Goal: Task Accomplishment & Management: Manage account settings

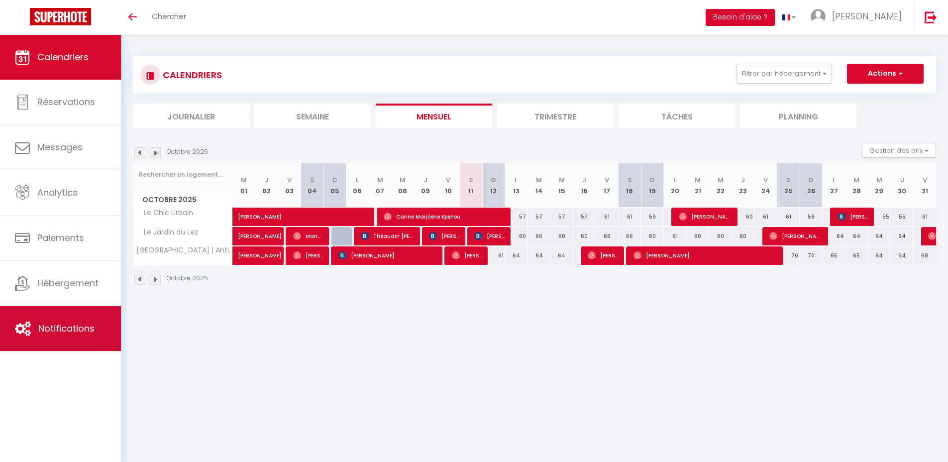
click at [79, 324] on span "Notifications" at bounding box center [66, 328] width 56 height 12
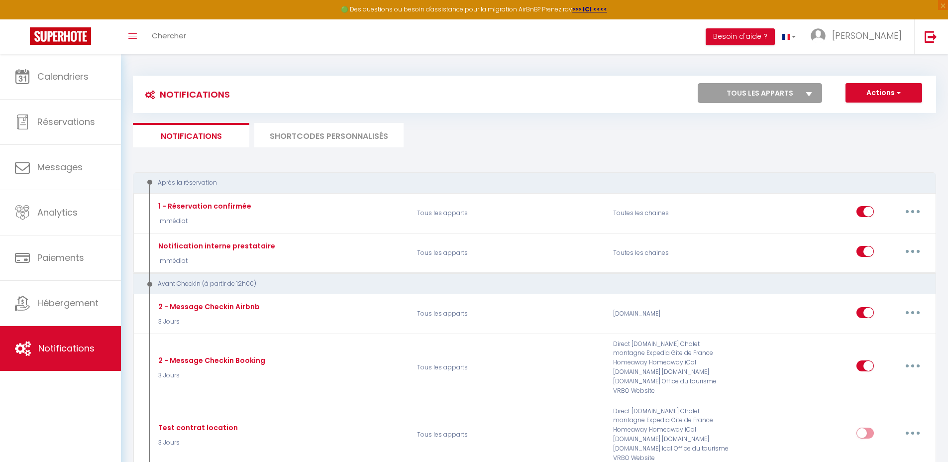
click at [336, 139] on li "SHORTCODES PERSONNALISÉS" at bounding box center [328, 135] width 149 height 24
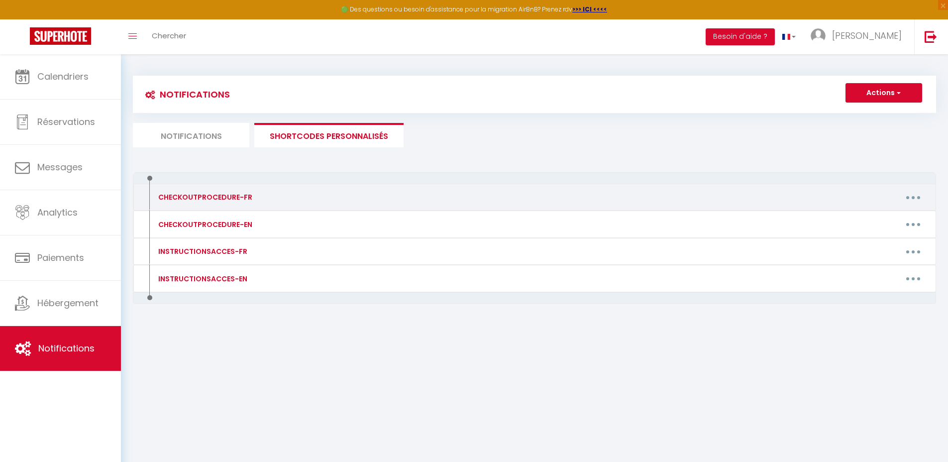
click at [900, 196] on button "button" at bounding box center [913, 197] width 28 height 16
click at [888, 215] on link "Editer" at bounding box center [888, 220] width 74 height 17
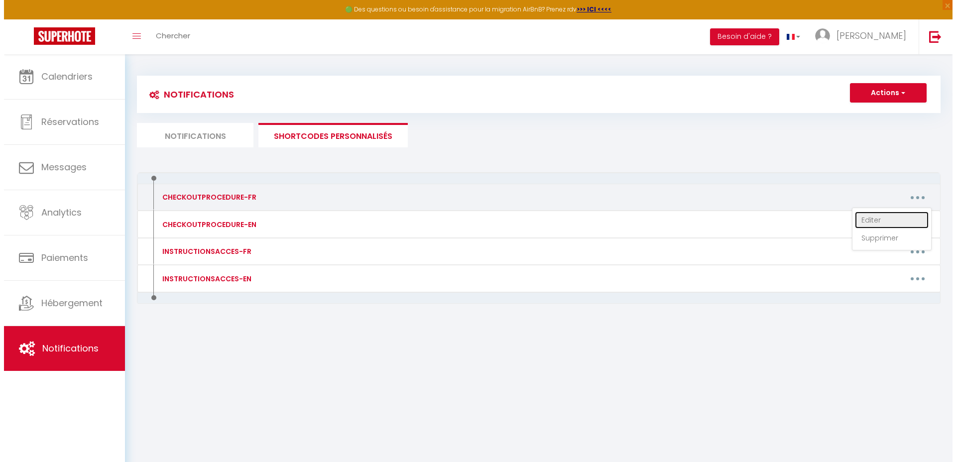
type input "CHECKOUTPROCEDURE-FR"
type textarea "CHECKOUTPROCEDURE-FR"
type textarea "1 - Faire la vaisselle et [PERSON_NAME] poubelles 2 - A 11h00 maximum, fermer à…"
type textarea "1 - Faire la vaisselle et [PERSON_NAME] poubelles 2 - Fermer [PERSON_NAME] fenê…"
type textarea "1 - Faire la vaisselle et [PERSON_NAME] poubelles 2 - A 11h00 maximum, fermer à…"
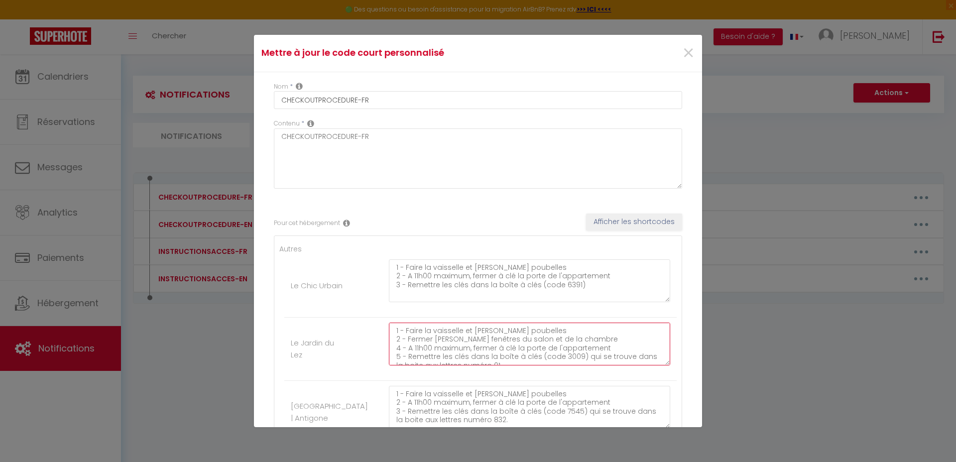
click at [575, 358] on textarea "1 - Faire la vaisselle et [PERSON_NAME] poubelles 2 - Fermer [PERSON_NAME] fenê…" at bounding box center [529, 344] width 281 height 43
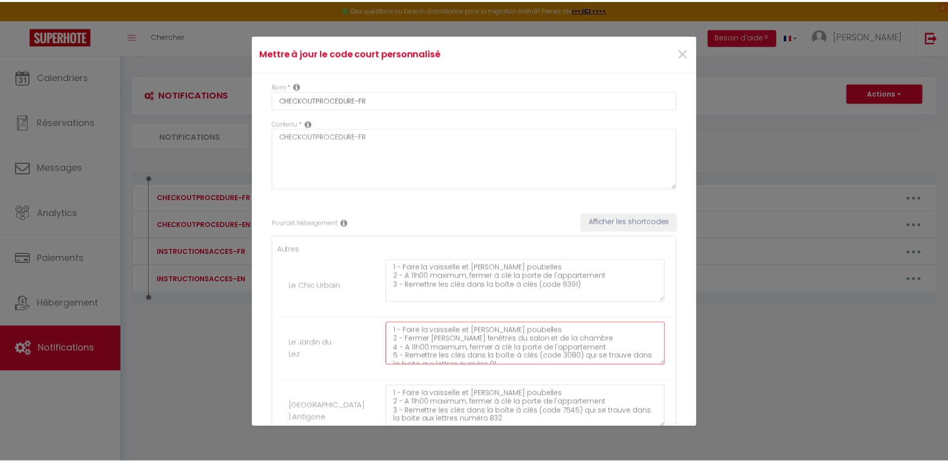
scroll to position [99, 0]
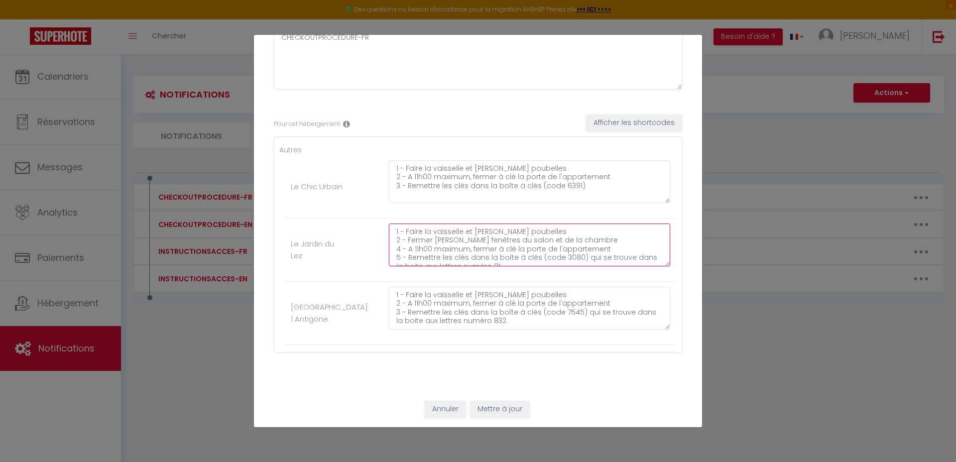
type textarea "1 - Faire la vaisselle et [PERSON_NAME] poubelles 2 - Fermer [PERSON_NAME] fenê…"
click at [513, 407] on button "Mettre à jour" at bounding box center [500, 409] width 60 height 17
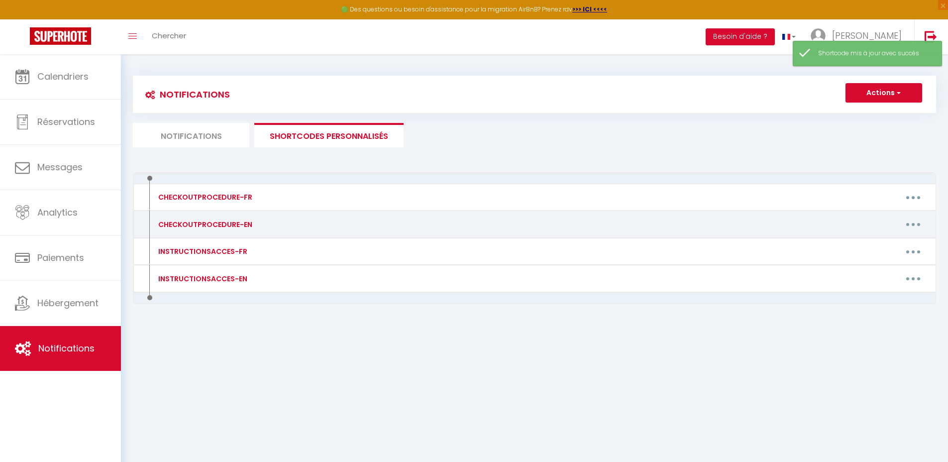
click at [913, 223] on icon "button" at bounding box center [913, 224] width 3 height 3
click at [893, 242] on link "Editer" at bounding box center [888, 246] width 74 height 17
type input "CHECKOUTPROCEDURE-EN"
type textarea "CHECKOUTPROCEDURE-EN"
type textarea "1 - Do the dishes and take out the trash 2 - By 11:00 a.m. at the latest, lock …"
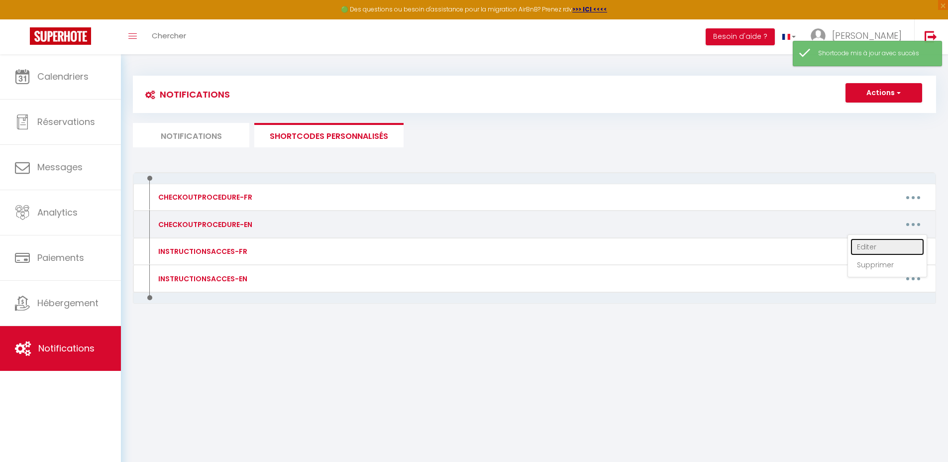
type textarea "1 - Do the dishes and take out the trash 2 - Close the windows in the living ro…"
type textarea "1 - Do the dishes and take out the trash 2 - By 11:00 a.m. at the latest, lock …"
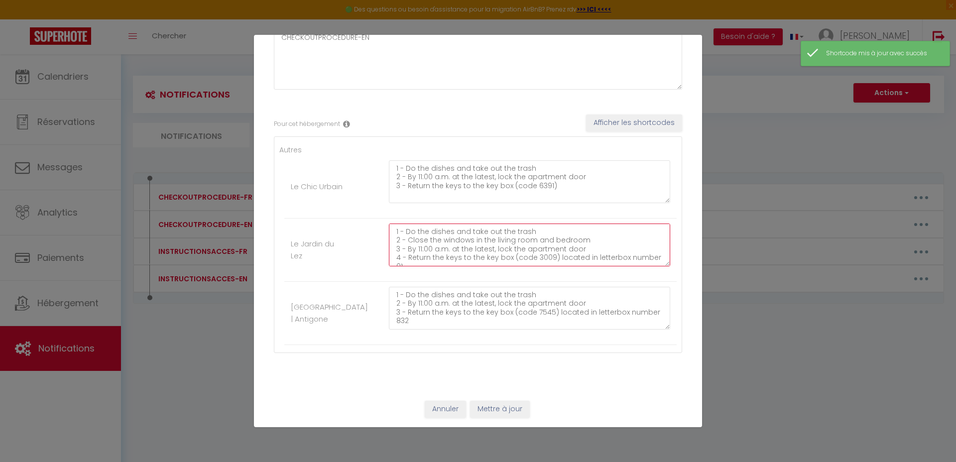
click at [550, 258] on textarea "1 - Do the dishes and take out the trash 2 - Close the windows in the living ro…" at bounding box center [529, 245] width 281 height 43
type textarea "1 - Do the dishes and take out the trash 2 - Close the windows in the living ro…"
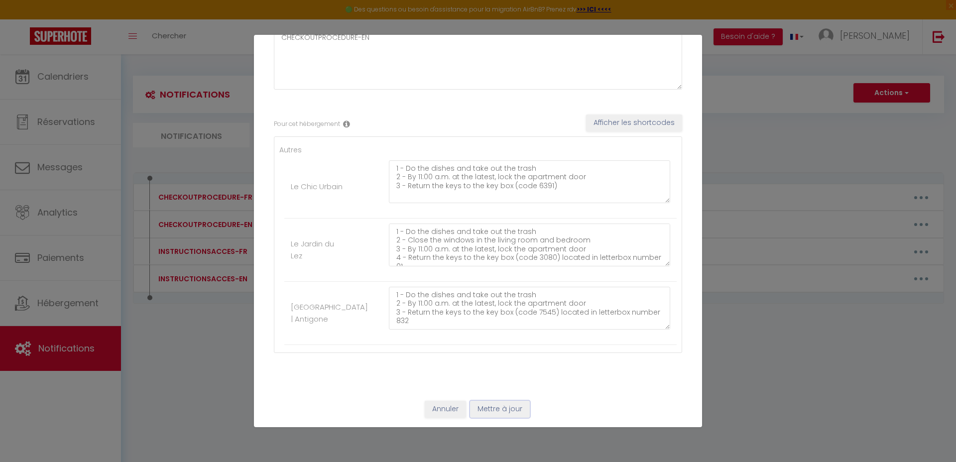
click at [511, 409] on button "Mettre à jour" at bounding box center [500, 409] width 60 height 17
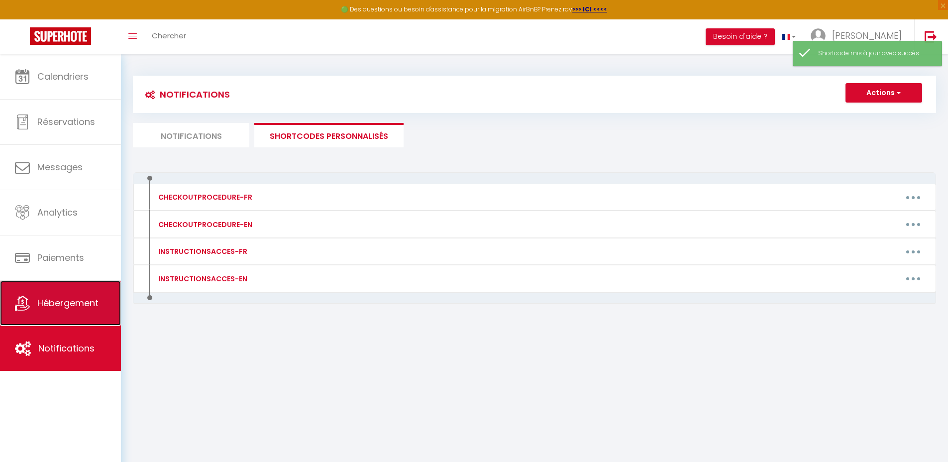
click at [75, 303] on span "Hébergement" at bounding box center [67, 303] width 61 height 12
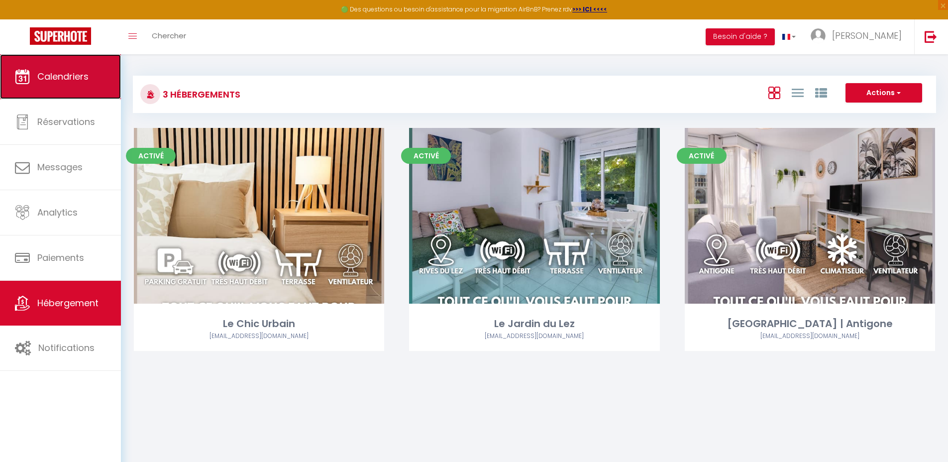
click at [80, 80] on span "Calendriers" at bounding box center [62, 76] width 51 height 12
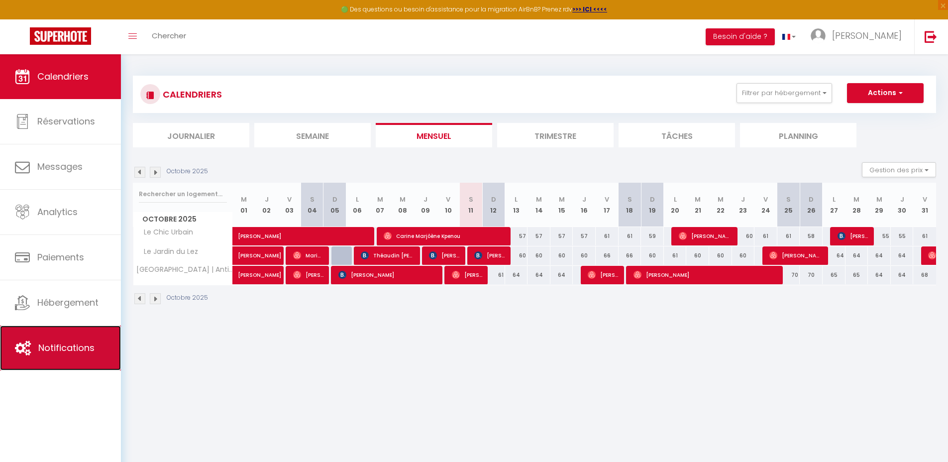
click at [80, 338] on link "Notifications" at bounding box center [60, 348] width 121 height 45
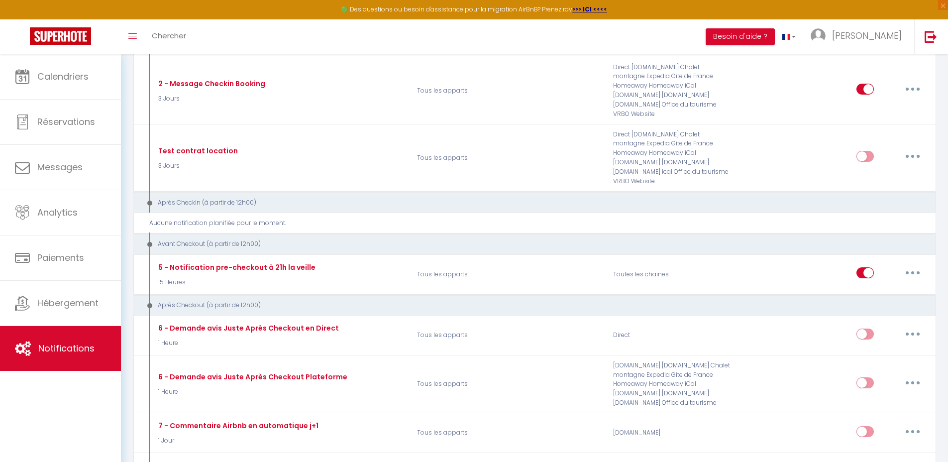
scroll to position [299, 0]
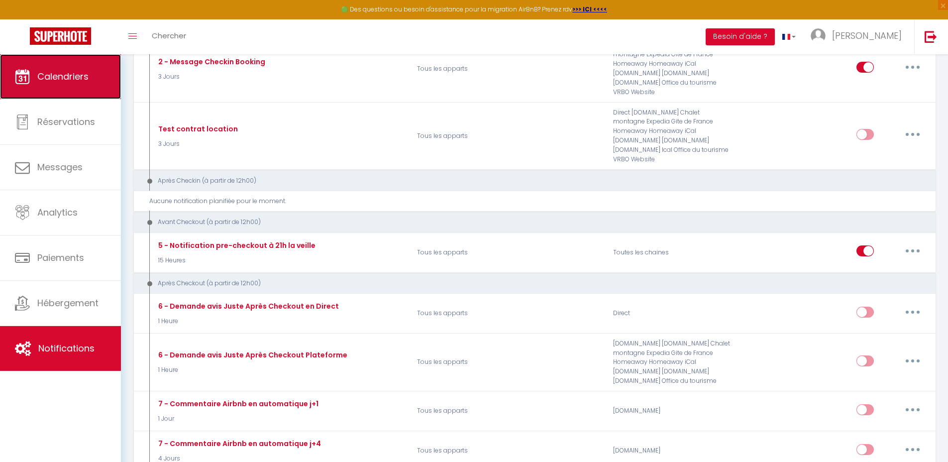
click at [102, 70] on link "Calendriers" at bounding box center [60, 76] width 121 height 45
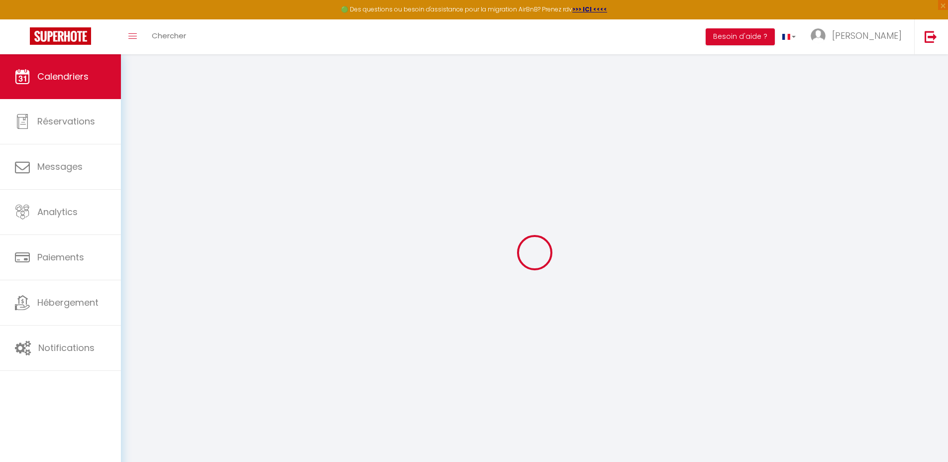
select select
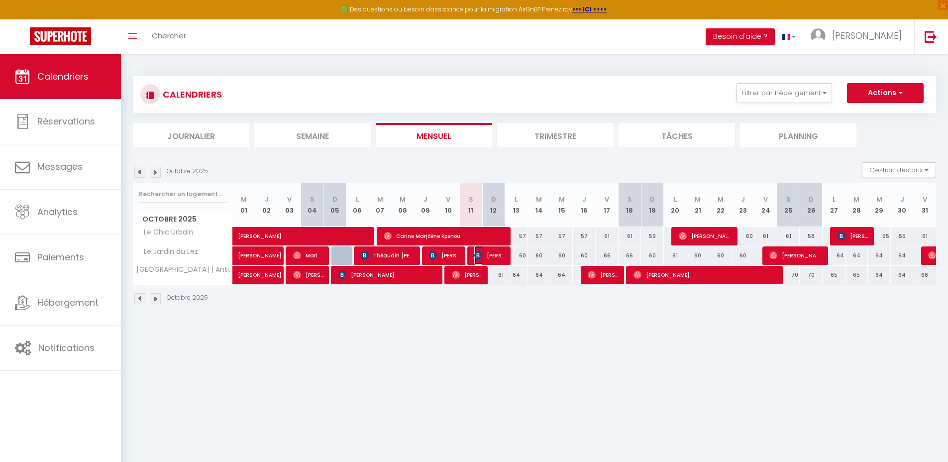
click at [481, 255] on img at bounding box center [478, 255] width 8 height 8
select select "OK"
select select "KO"
select select "0"
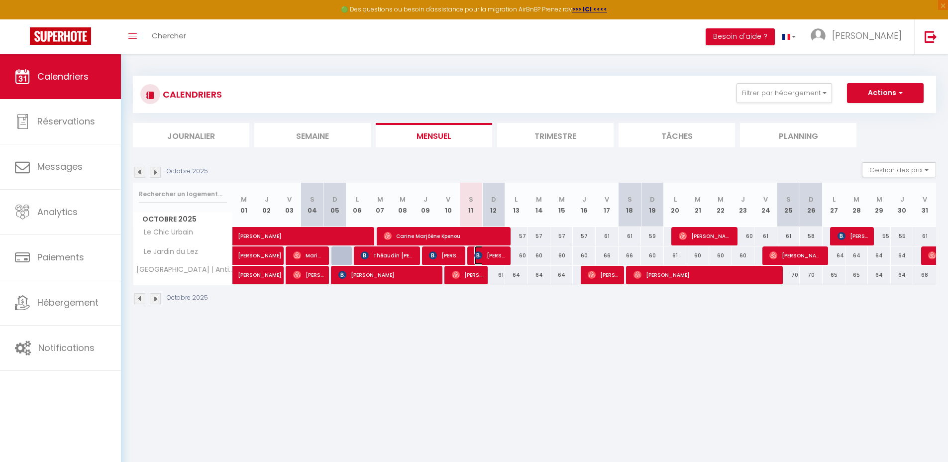
select select "1"
select select
select select "49942"
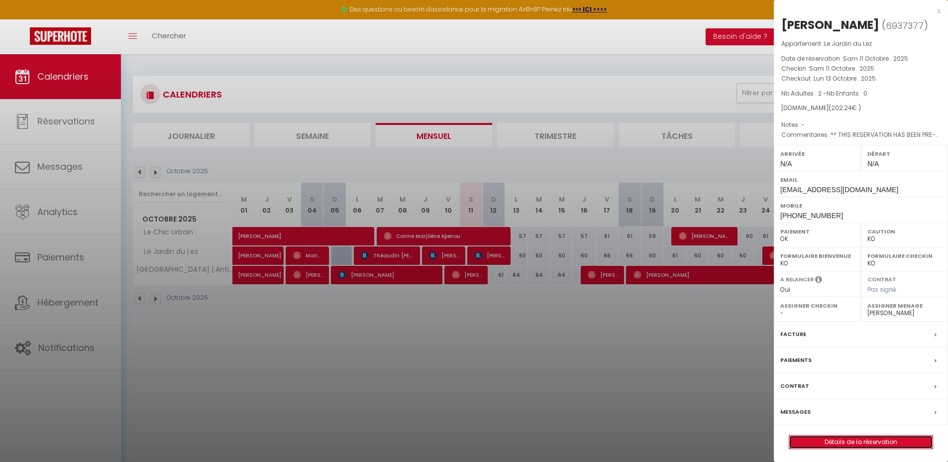
click at [813, 449] on link "Détails de la réservation" at bounding box center [860, 442] width 143 height 13
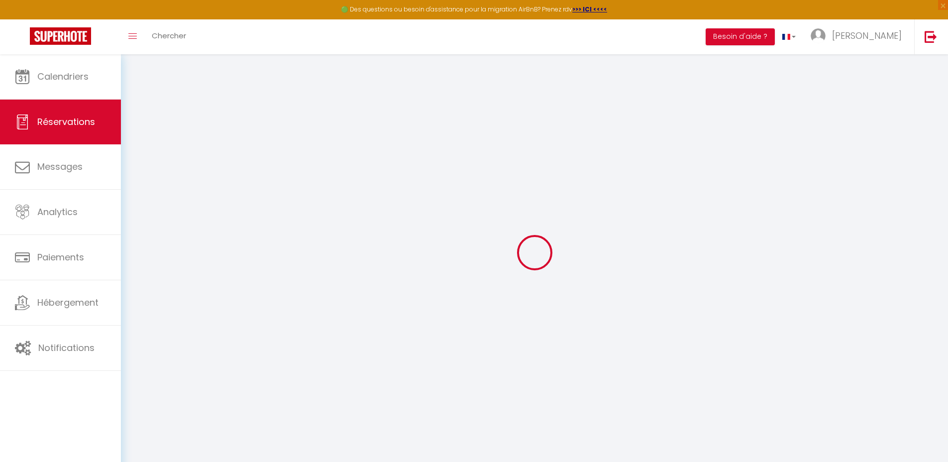
select select
checkbox input "false"
select select
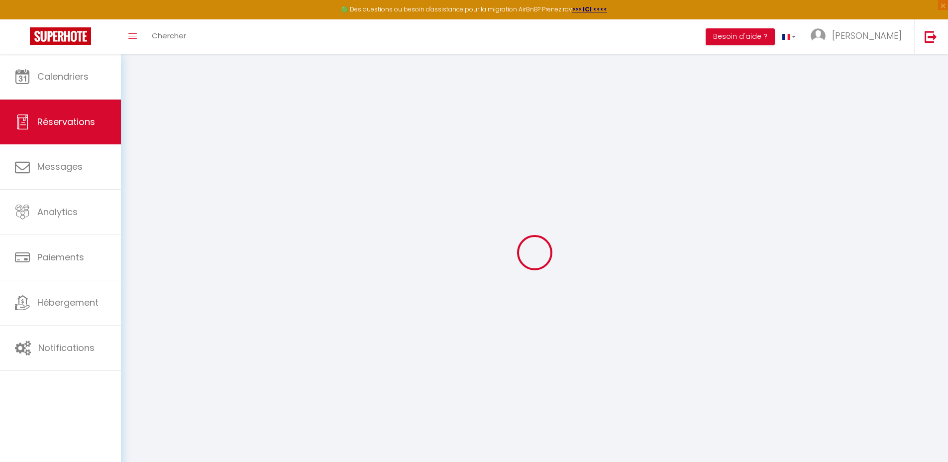
checkbox input "false"
type textarea "** THIS RESERVATION HAS BEEN PRE-PAID ** BOOKING NOTE : Payment charge is EUR 2…"
type input "35"
type input "11.23"
select select
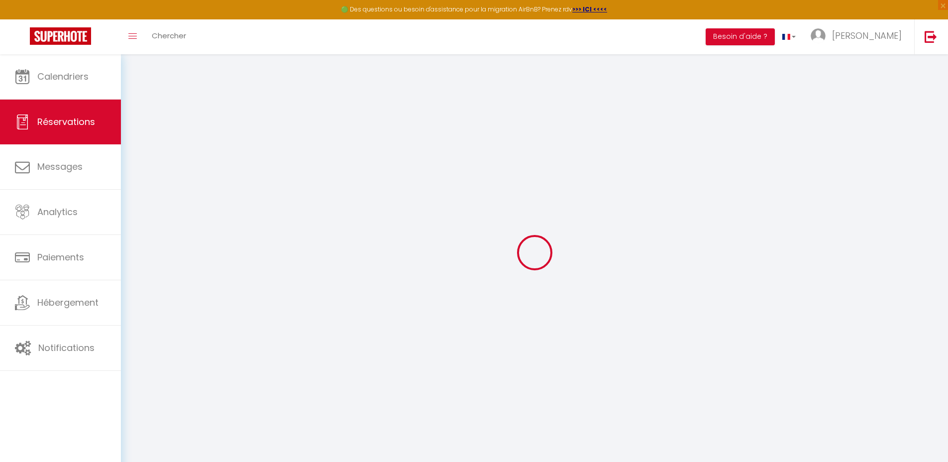
select select
checkbox input "false"
select select
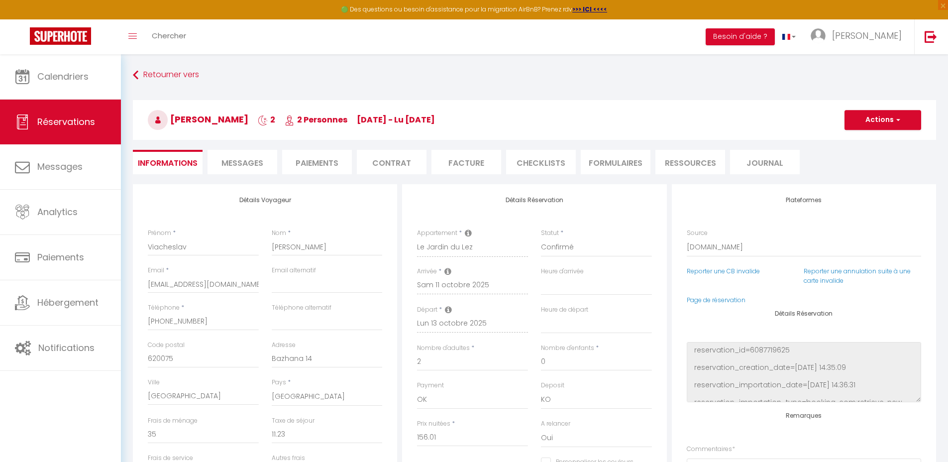
click at [262, 164] on span "Messages" at bounding box center [243, 162] width 42 height 11
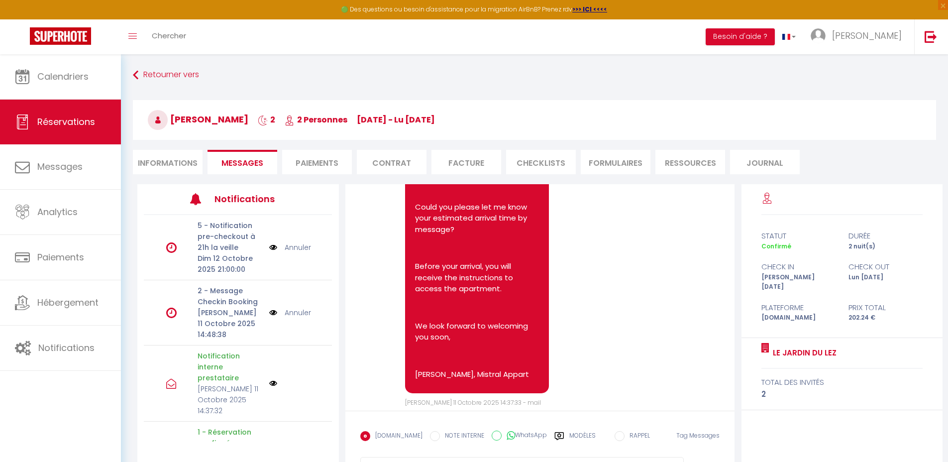
scroll to position [227, 0]
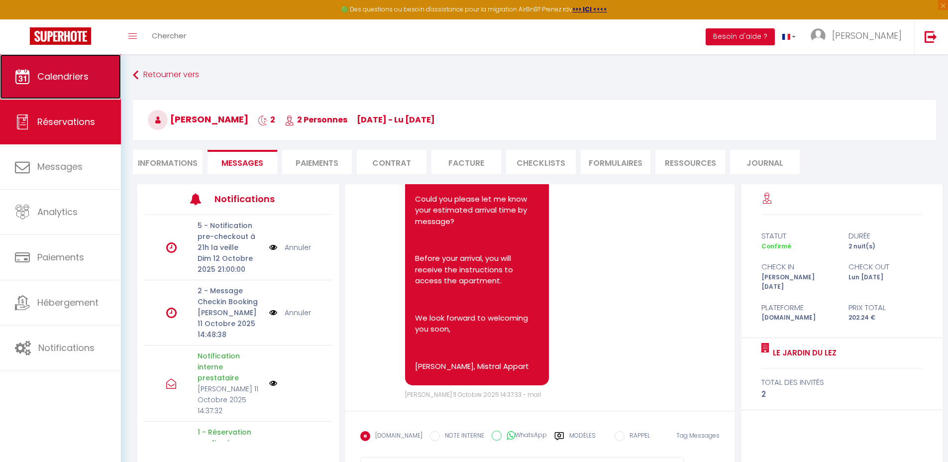
click at [79, 90] on link "Calendriers" at bounding box center [60, 76] width 121 height 45
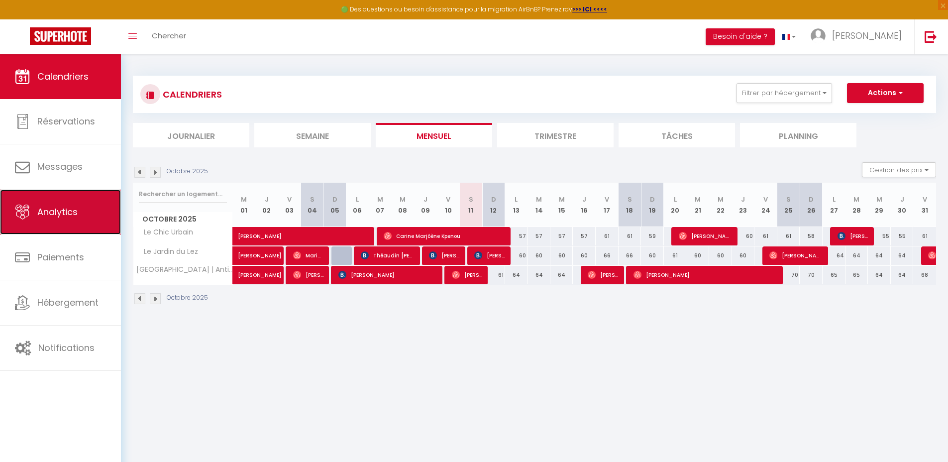
click at [71, 225] on link "Analytics" at bounding box center [60, 212] width 121 height 45
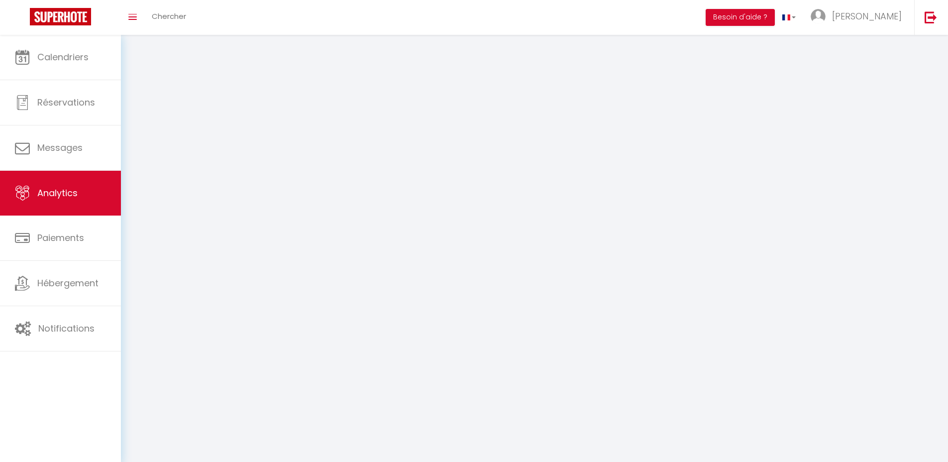
select select "2025"
select select "10"
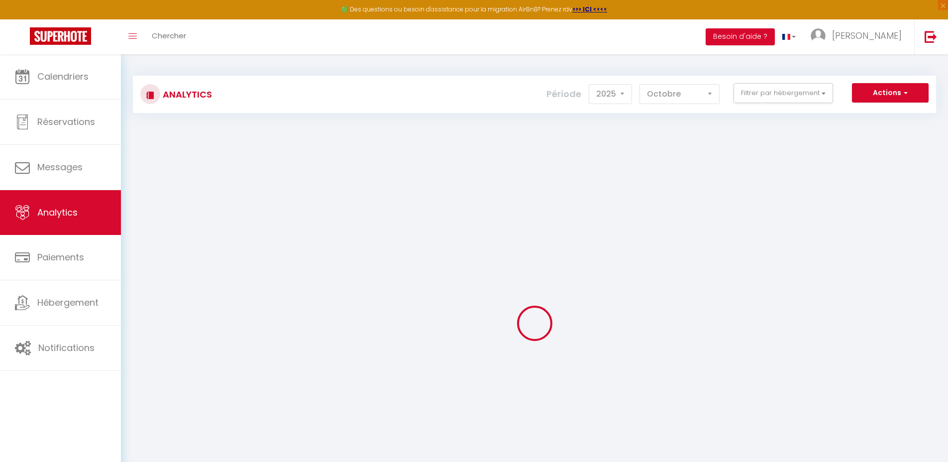
checkbox input "false"
checkbox Urbain "false"
checkbox Lez "false"
checkbox Antigone "false"
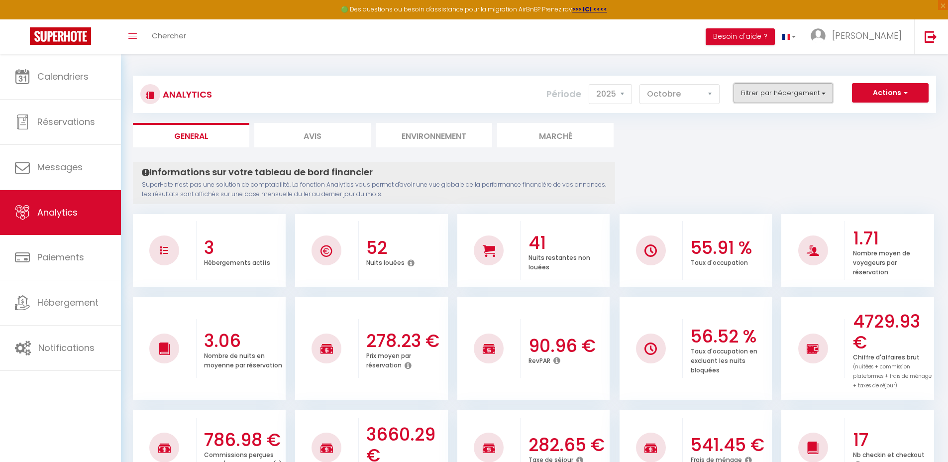
click at [750, 95] on button "Filtrer par hébergement" at bounding box center [784, 93] width 100 height 20
click at [758, 155] on Lez "checkbox" at bounding box center [812, 150] width 129 height 10
checkbox Lez "true"
checkbox Urbain "false"
checkbox Antigone "false"
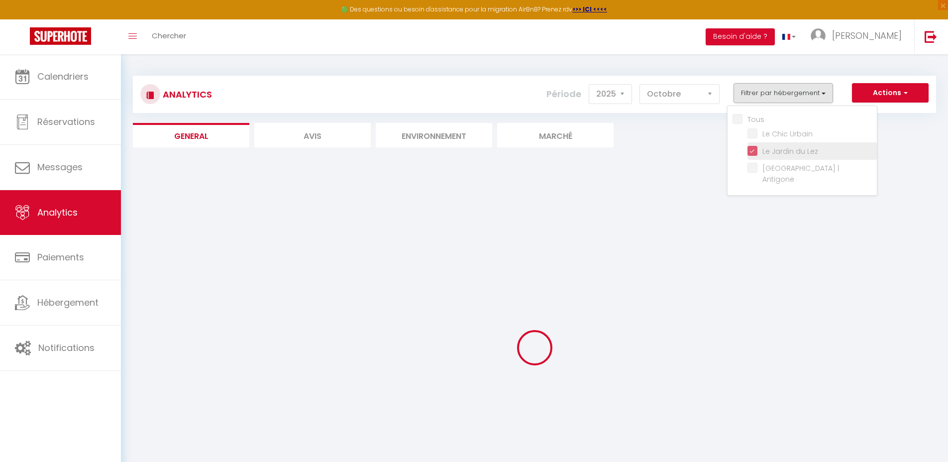
checkbox Urbain "false"
checkbox Antigone "false"
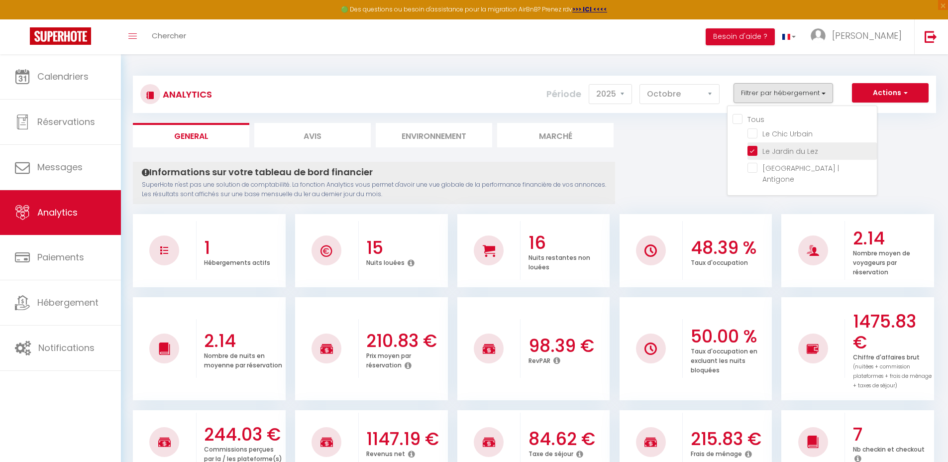
click at [756, 149] on Lez "checkbox" at bounding box center [812, 150] width 129 height 10
checkbox Lez "false"
checkbox Urbain "false"
checkbox Antigone "false"
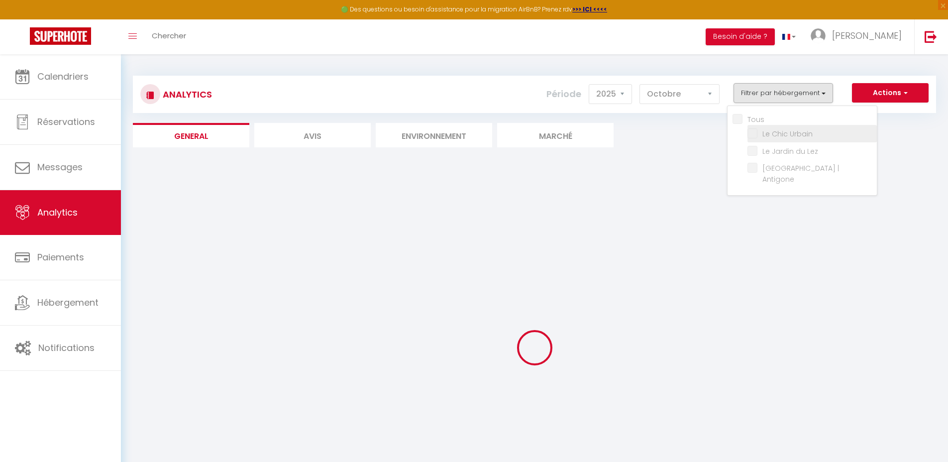
checkbox Urbain "false"
checkbox Antigone "false"
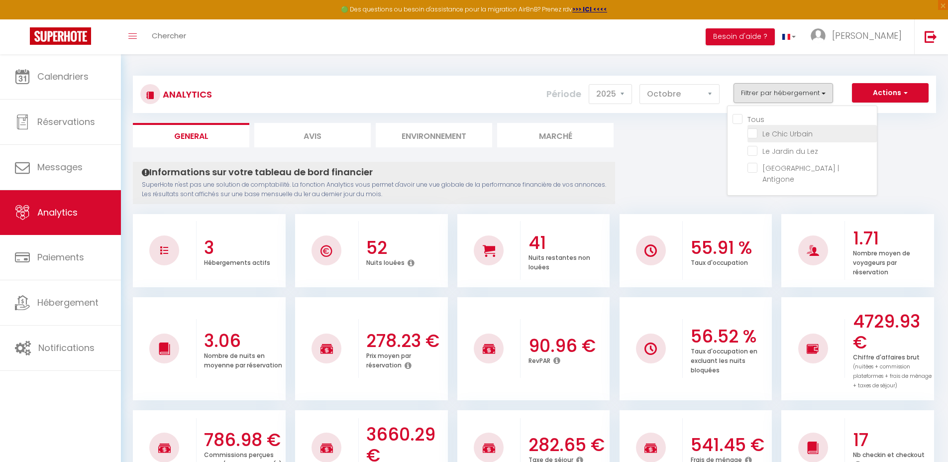
click at [754, 133] on Urbain "checkbox" at bounding box center [812, 133] width 129 height 10
checkbox Urbain "true"
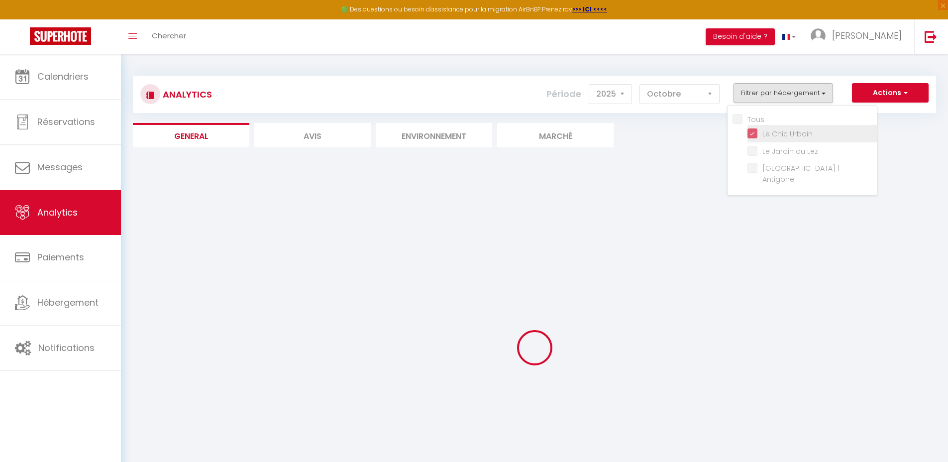
checkbox Antigone "false"
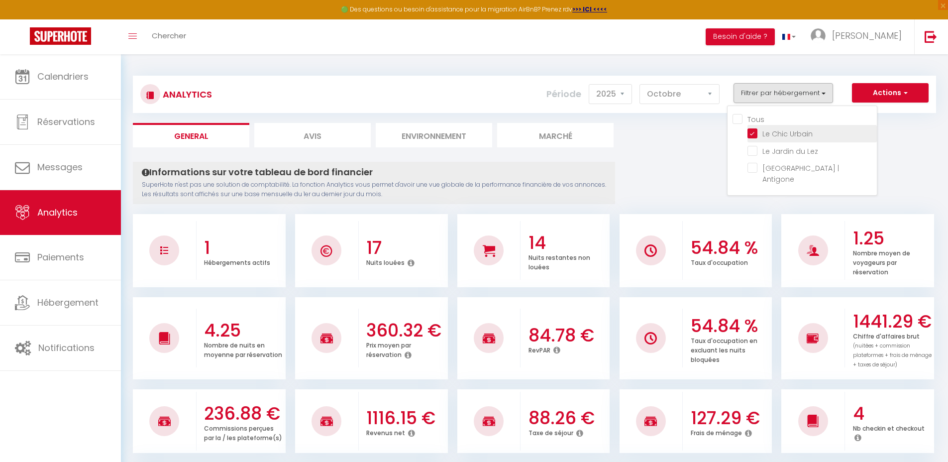
click at [754, 133] on Urbain "checkbox" at bounding box center [812, 133] width 129 height 10
checkbox Urbain "false"
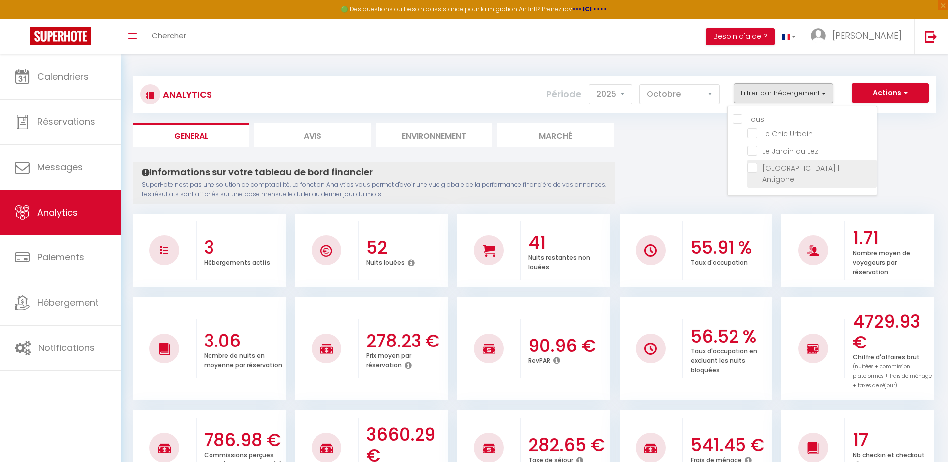
click at [752, 168] on Antigone "checkbox" at bounding box center [812, 168] width 129 height 10
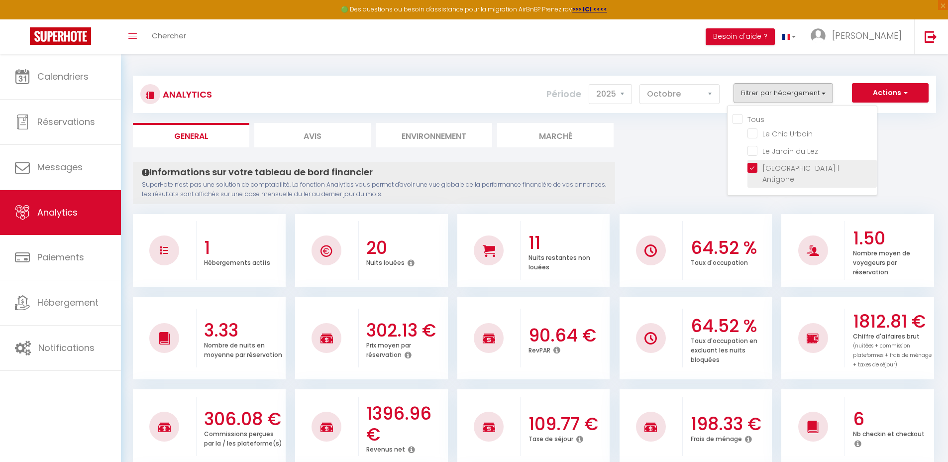
click at [752, 168] on Antigone "checkbox" at bounding box center [812, 168] width 129 height 10
checkbox Antigone "false"
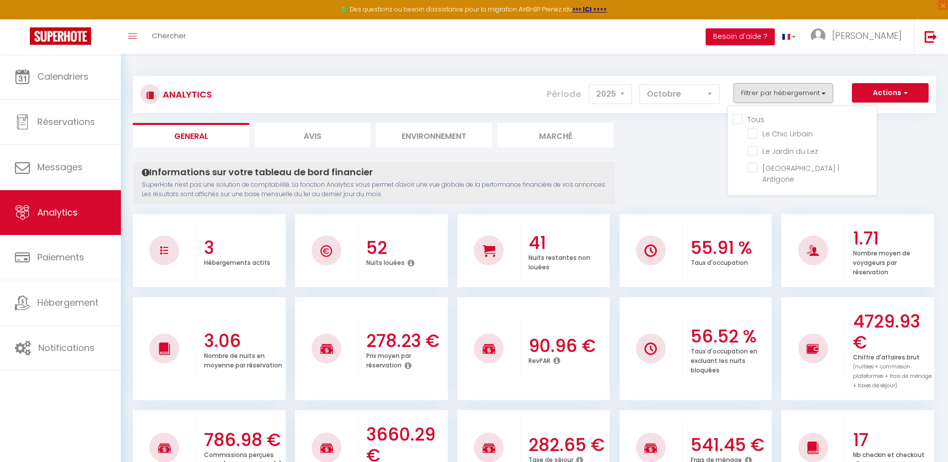
click at [712, 146] on ul "General Avis Environnement Marché" at bounding box center [534, 135] width 803 height 24
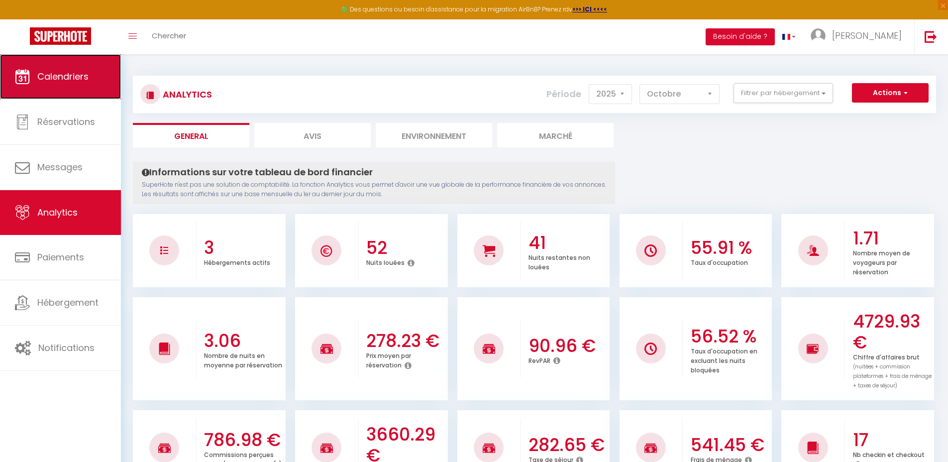
click at [54, 78] on span "Calendriers" at bounding box center [62, 76] width 51 height 12
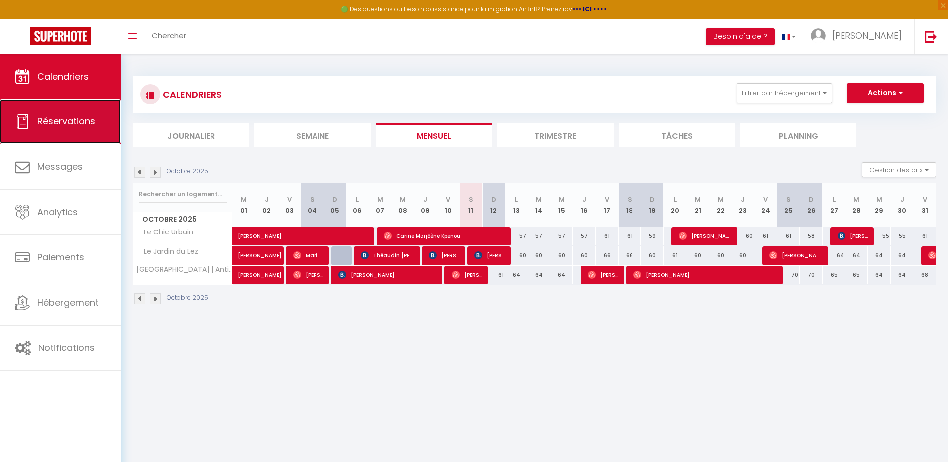
click at [68, 131] on link "Réservations" at bounding box center [60, 121] width 121 height 45
select select "not_cancelled"
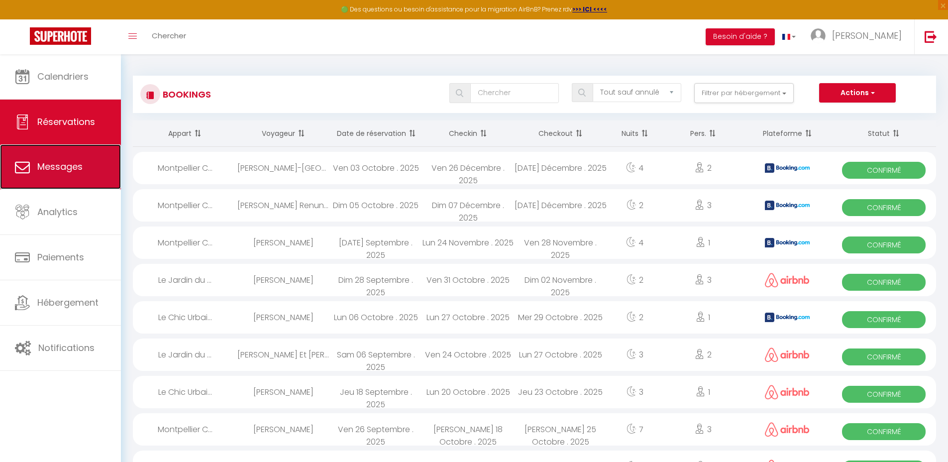
click at [53, 166] on span "Messages" at bounding box center [59, 166] width 45 height 12
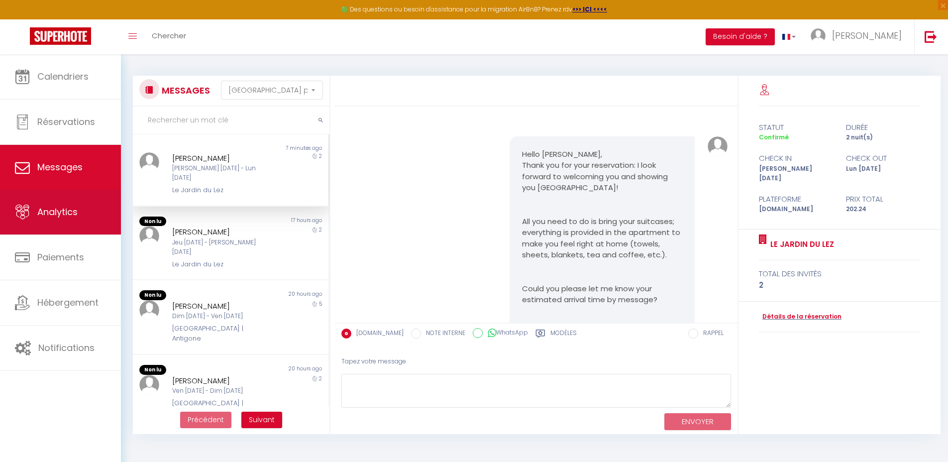
scroll to position [147, 0]
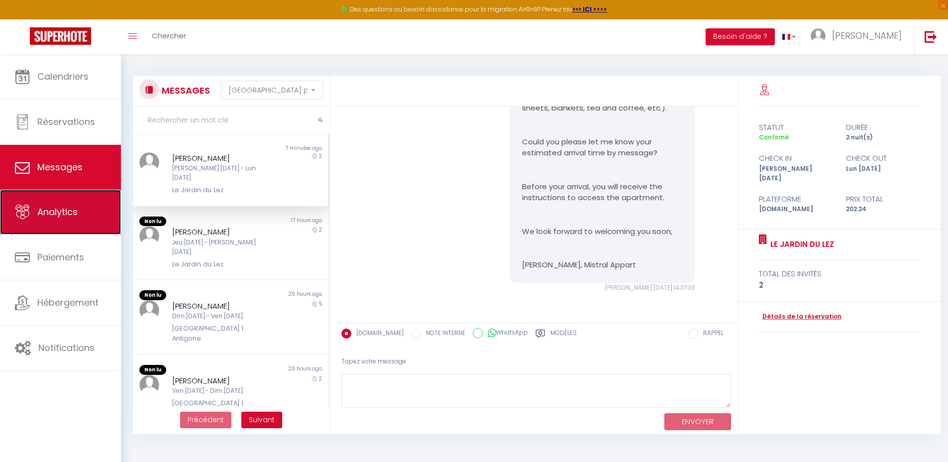
click at [74, 232] on link "Analytics" at bounding box center [60, 212] width 121 height 45
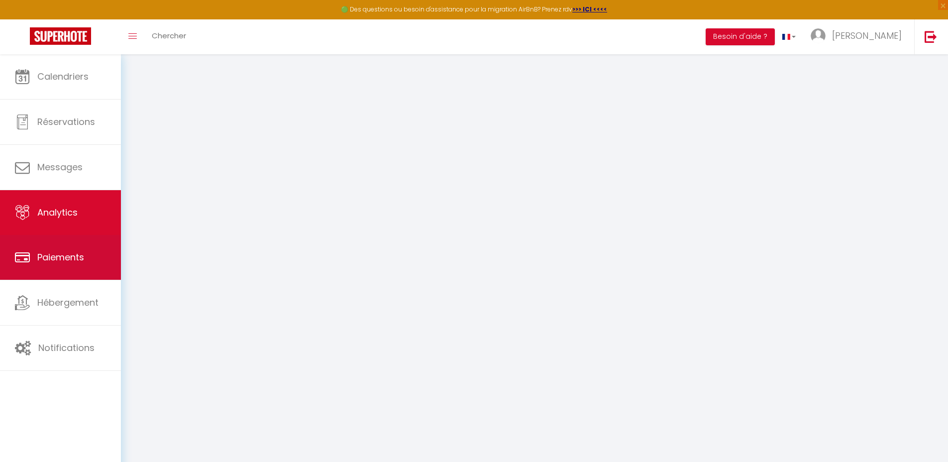
select select "2025"
select select "10"
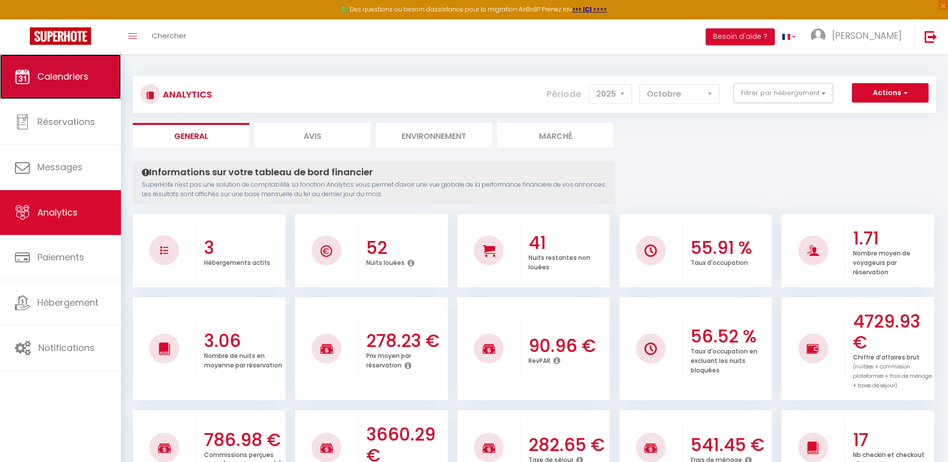
click at [73, 71] on span "Calendriers" at bounding box center [62, 76] width 51 height 12
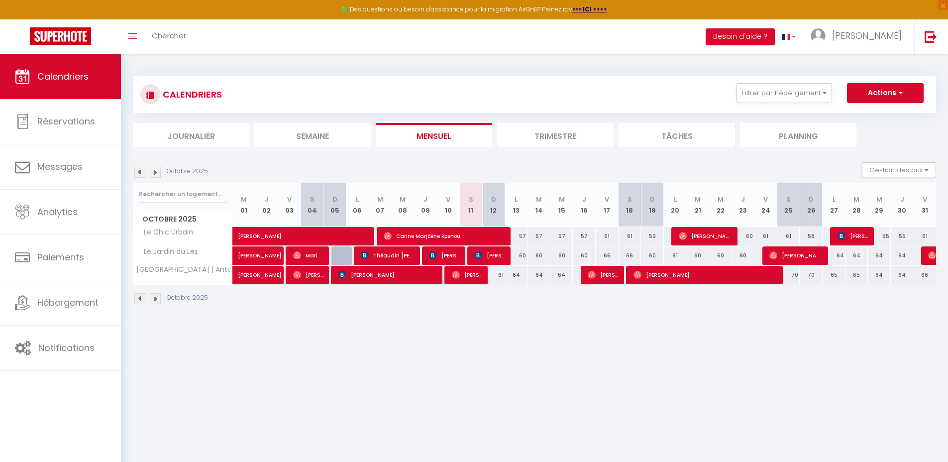
click at [159, 174] on img at bounding box center [155, 172] width 11 height 11
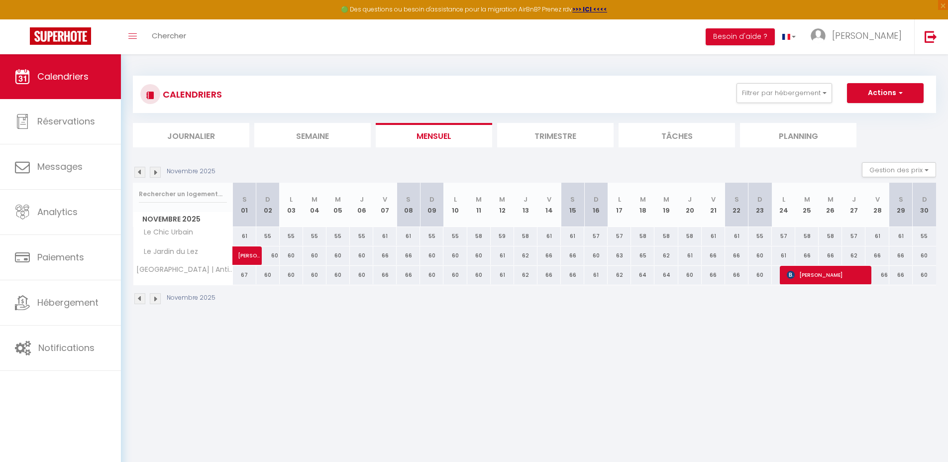
click at [159, 174] on img at bounding box center [155, 172] width 11 height 11
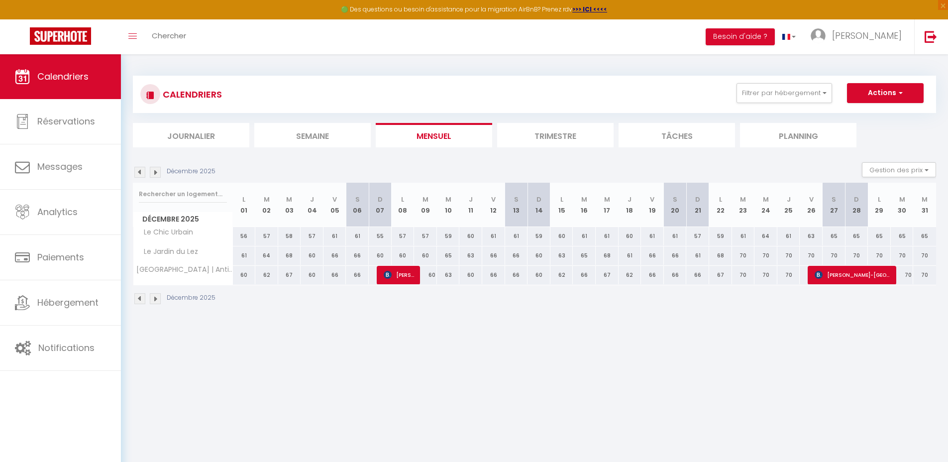
click at [139, 175] on img at bounding box center [139, 172] width 11 height 11
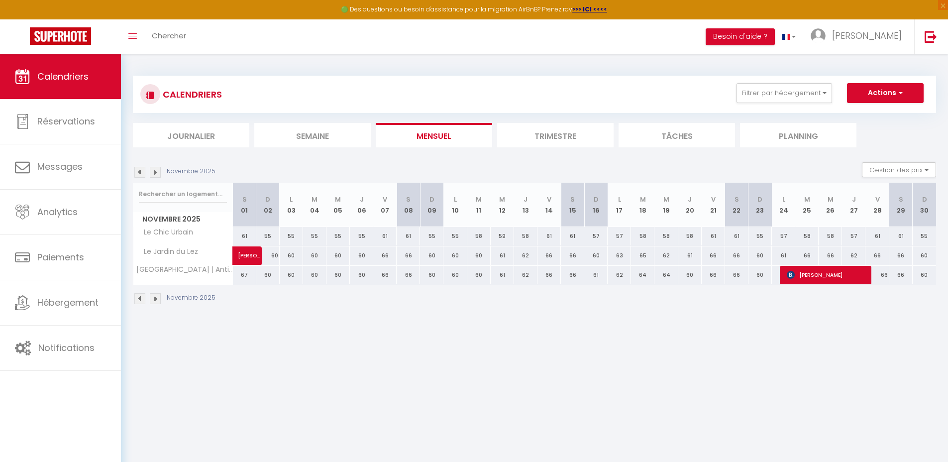
click at [139, 175] on img at bounding box center [139, 172] width 11 height 11
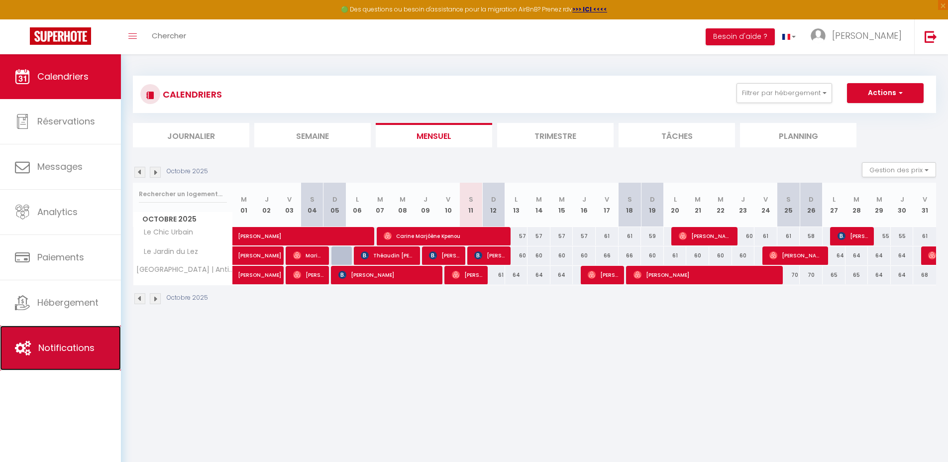
click at [66, 341] on span "Notifications" at bounding box center [66, 347] width 56 height 12
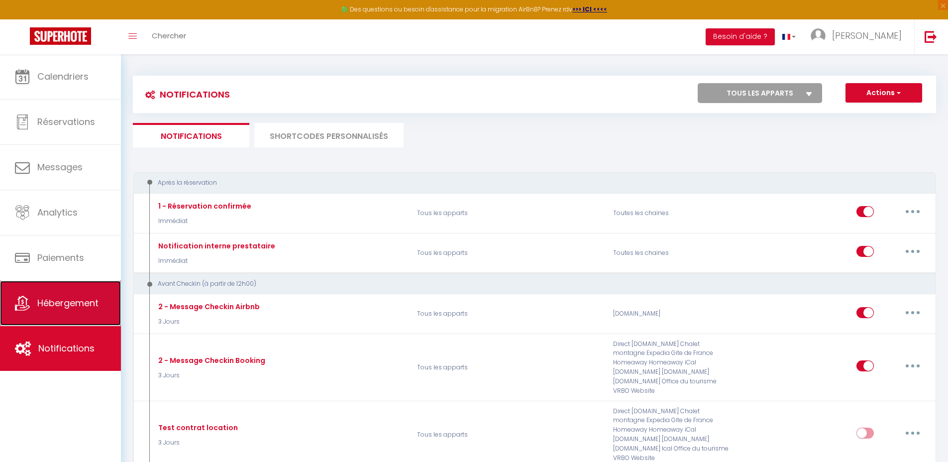
click at [77, 311] on link "Hébergement" at bounding box center [60, 303] width 121 height 45
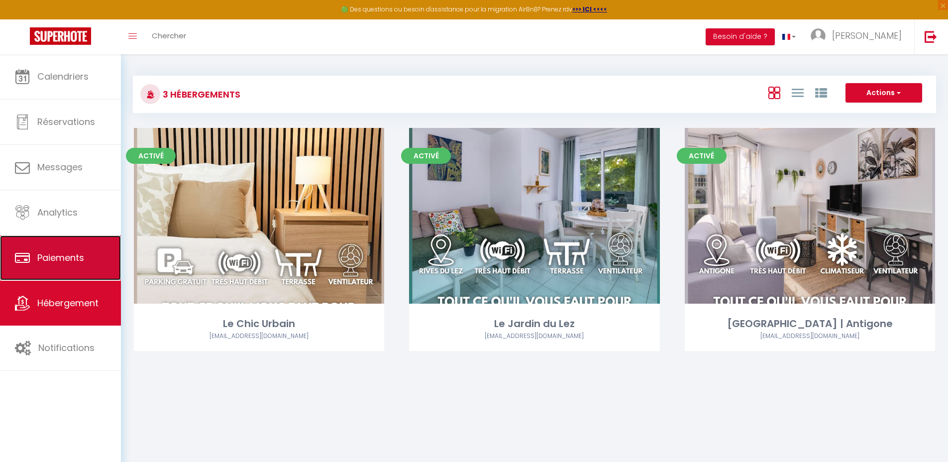
click at [93, 258] on link "Paiements" at bounding box center [60, 257] width 121 height 45
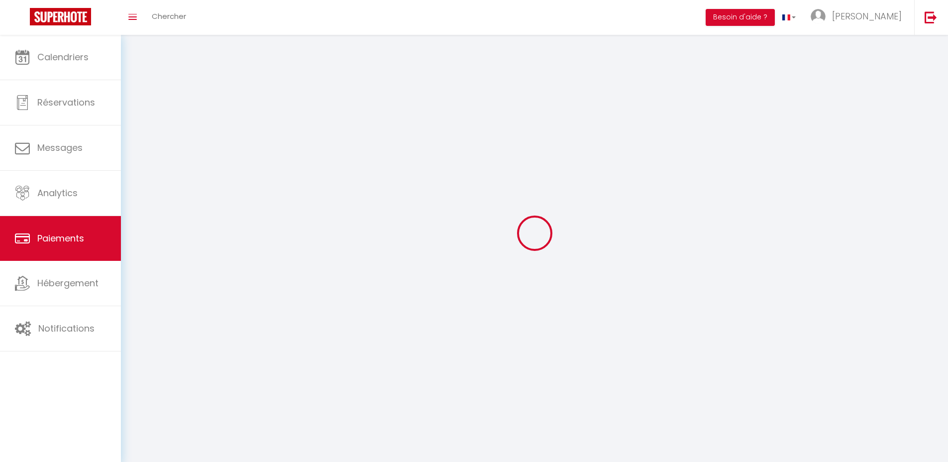
select select "2"
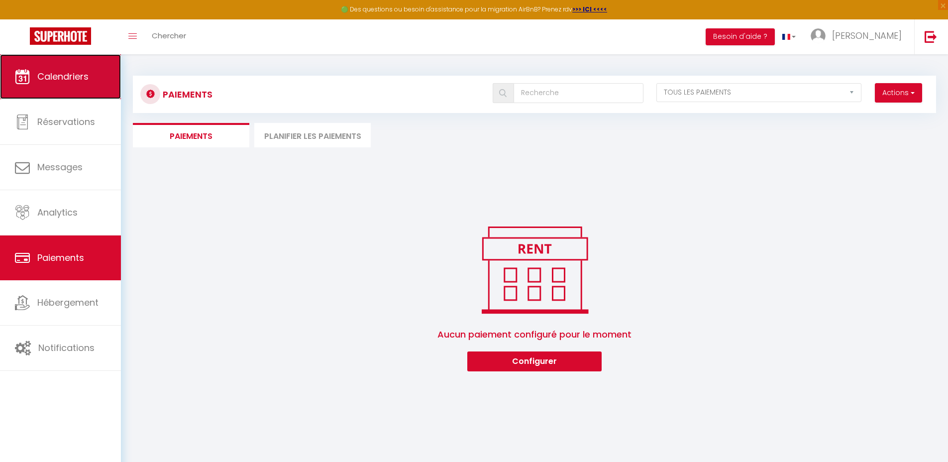
click at [85, 87] on link "Calendriers" at bounding box center [60, 76] width 121 height 45
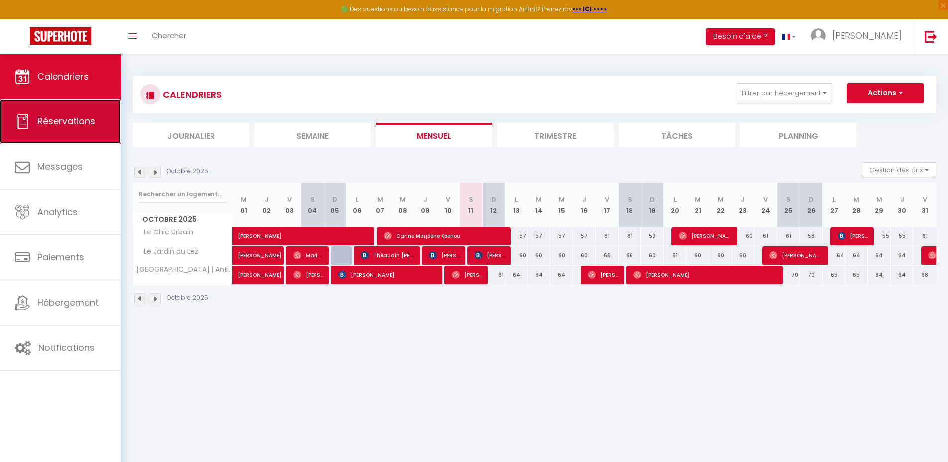
click at [89, 133] on link "Réservations" at bounding box center [60, 121] width 121 height 45
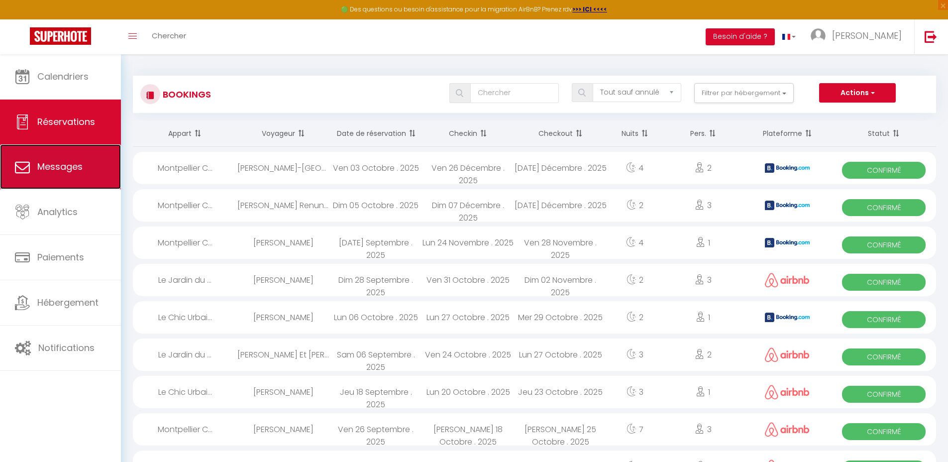
click at [83, 167] on link "Messages" at bounding box center [60, 166] width 121 height 45
select select "message"
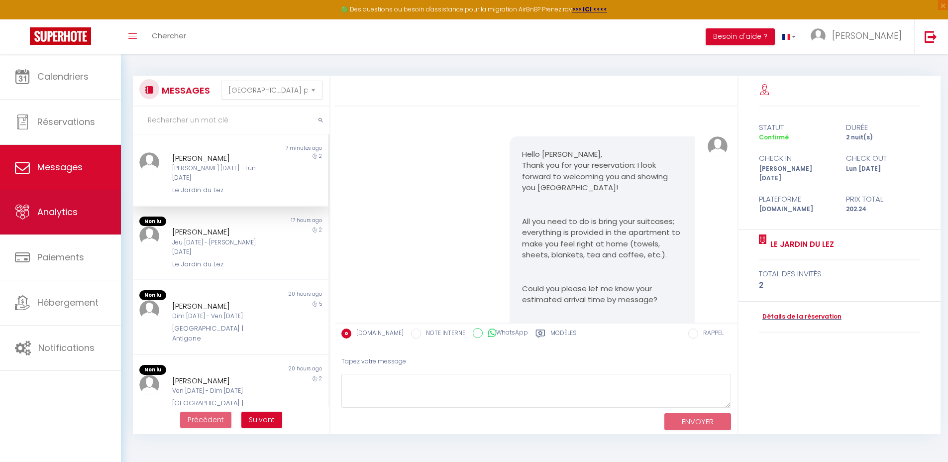
scroll to position [147, 0]
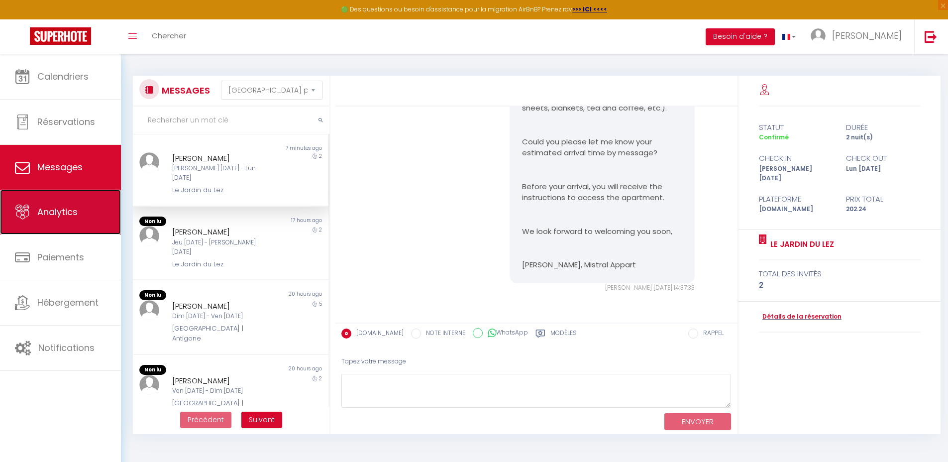
click at [87, 221] on link "Analytics" at bounding box center [60, 212] width 121 height 45
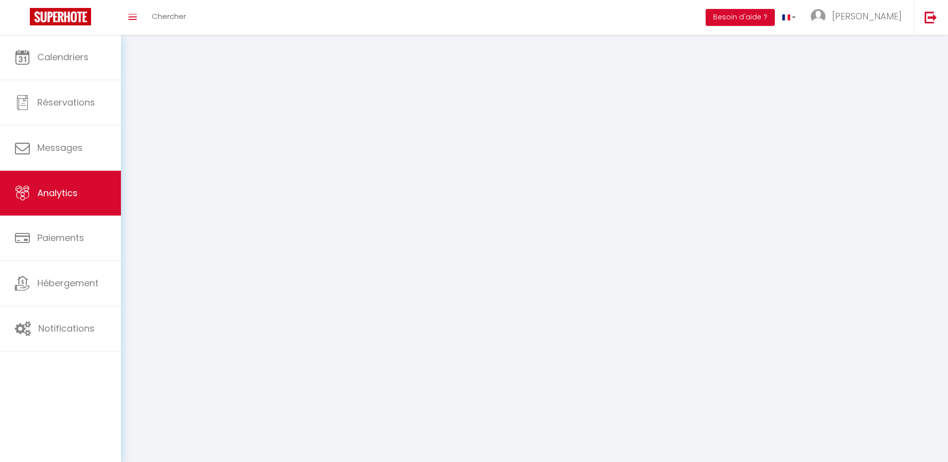
select select "2025"
select select "10"
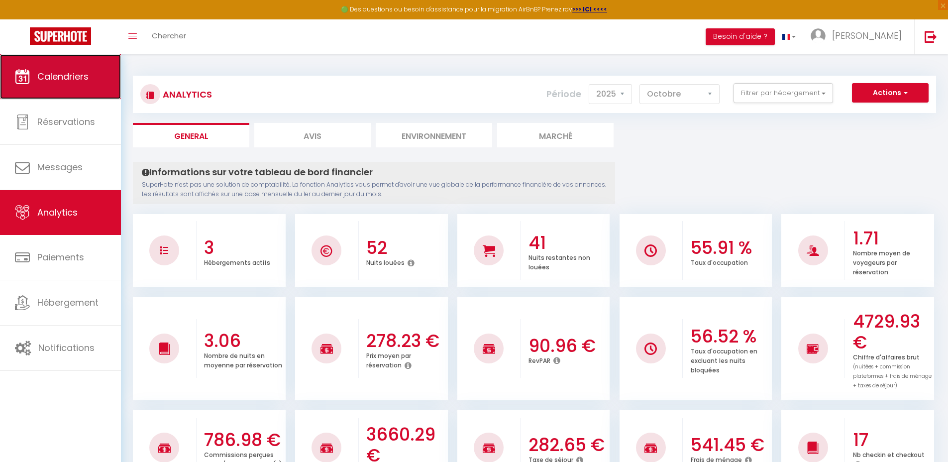
click at [66, 87] on link "Calendriers" at bounding box center [60, 76] width 121 height 45
